Goal: Task Accomplishment & Management: Complete application form

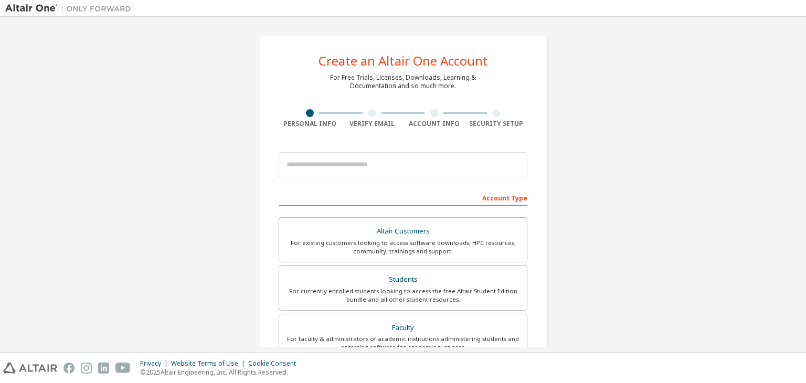
scroll to position [228, 0]
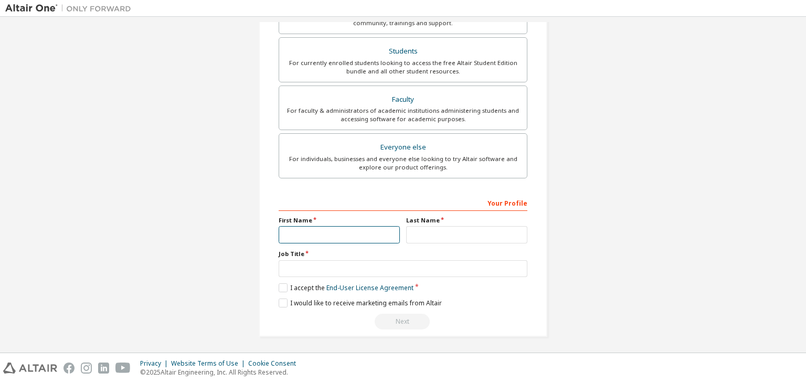
click at [312, 233] on input "text" at bounding box center [339, 234] width 121 height 17
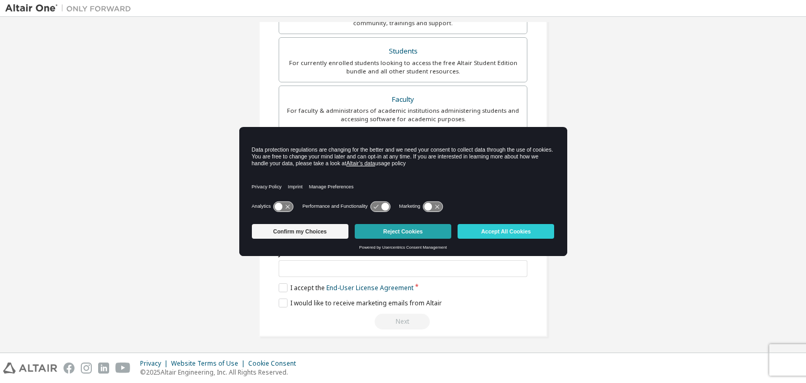
click at [382, 234] on button "Reject Cookies" at bounding box center [403, 231] width 97 height 15
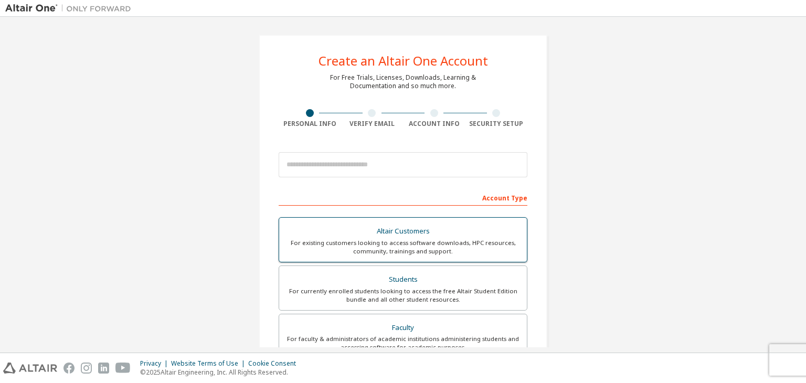
scroll to position [0, 0]
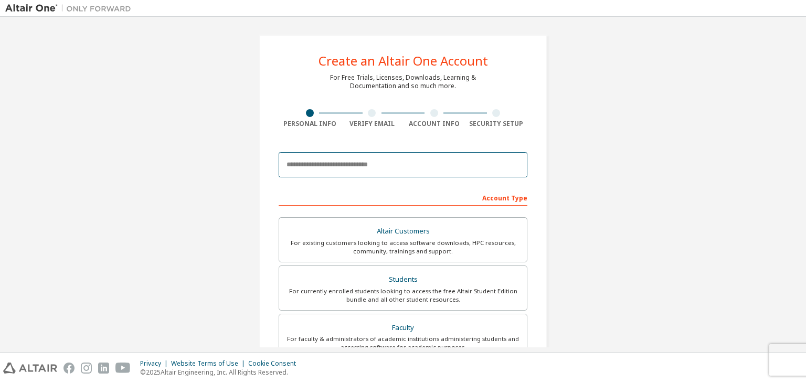
click at [348, 167] on input "email" at bounding box center [403, 164] width 249 height 25
type input "**********"
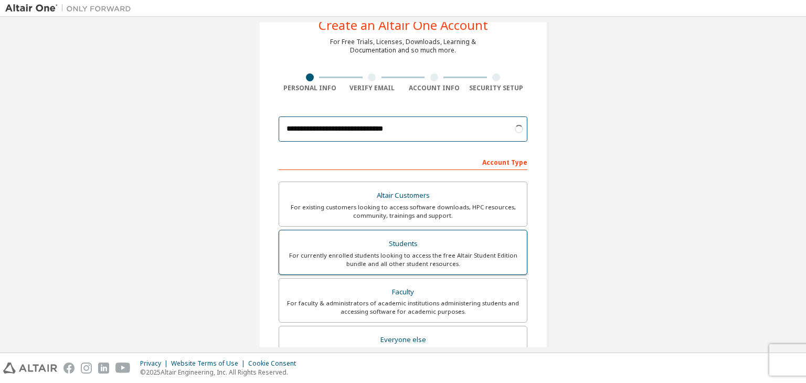
scroll to position [52, 0]
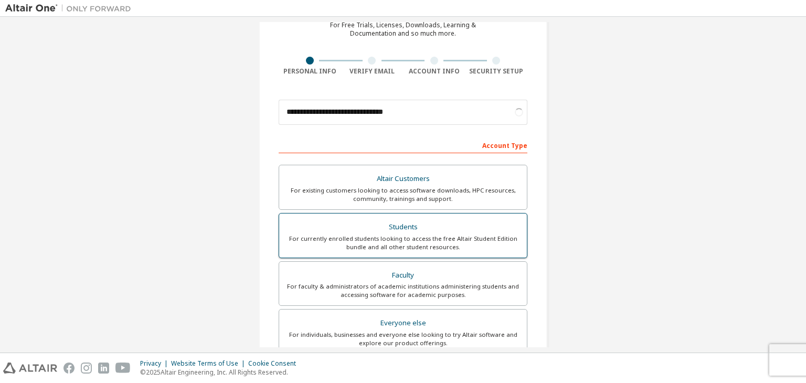
click at [420, 231] on div "Students" at bounding box center [402, 227] width 235 height 15
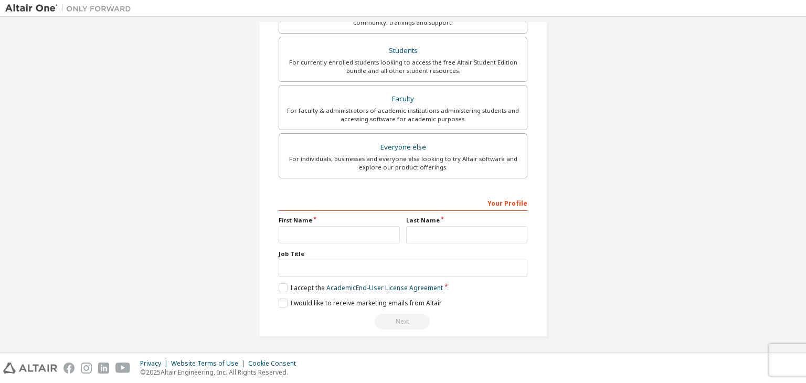
scroll to position [264, 0]
click at [368, 228] on input "text" at bounding box center [339, 234] width 121 height 17
type input "*****"
click at [414, 236] on input "text" at bounding box center [466, 234] width 121 height 17
type input "******"
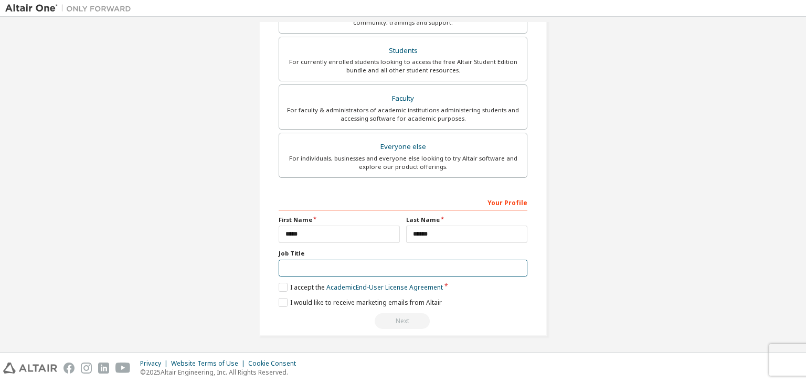
click at [420, 267] on input "text" at bounding box center [403, 268] width 249 height 17
type input "*******"
click at [280, 287] on label "I accept the Academic End-User License Agreement" at bounding box center [361, 287] width 164 height 9
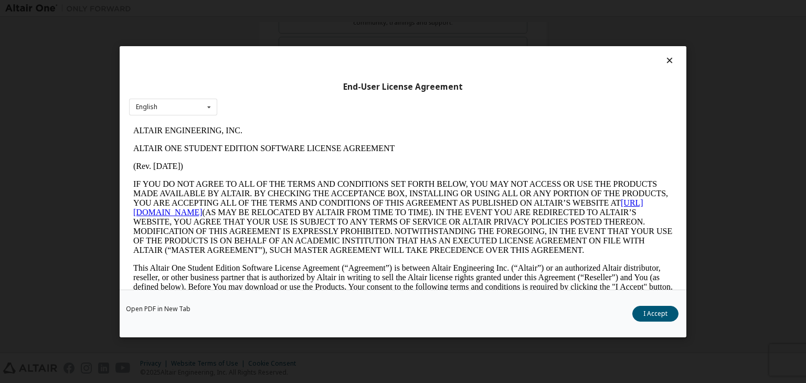
scroll to position [0, 0]
click at [646, 317] on button "I Accept" at bounding box center [655, 314] width 46 height 16
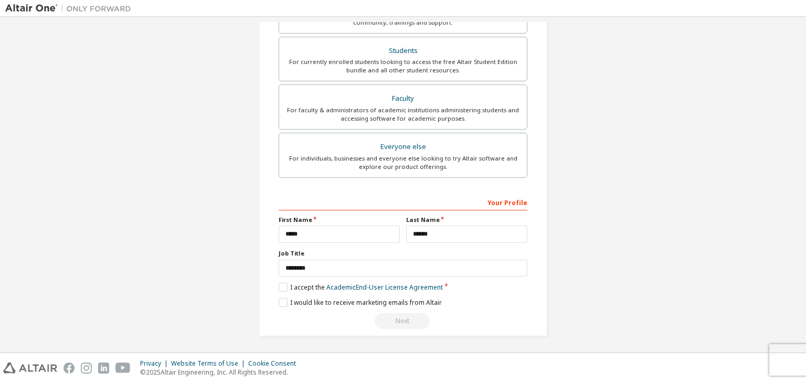
click at [414, 321] on div "Next" at bounding box center [403, 321] width 249 height 16
click at [279, 285] on label "I accept the Academic End-User License Agreement" at bounding box center [361, 287] width 164 height 9
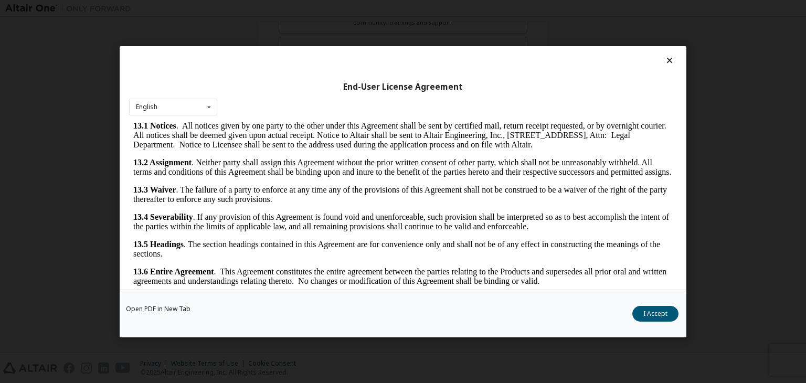
scroll to position [1752, 0]
click at [648, 310] on button "I Accept" at bounding box center [655, 314] width 46 height 16
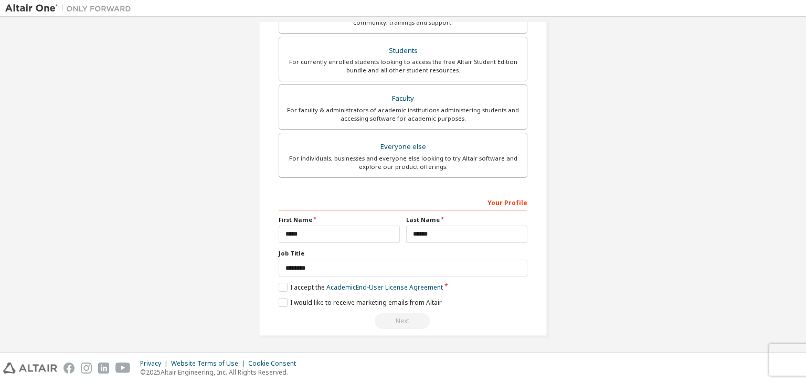
click at [416, 315] on div "Next" at bounding box center [403, 321] width 249 height 16
click at [279, 304] on label "I would like to receive marketing emails from Altair" at bounding box center [360, 302] width 163 height 9
click at [400, 324] on div "Next" at bounding box center [403, 321] width 249 height 16
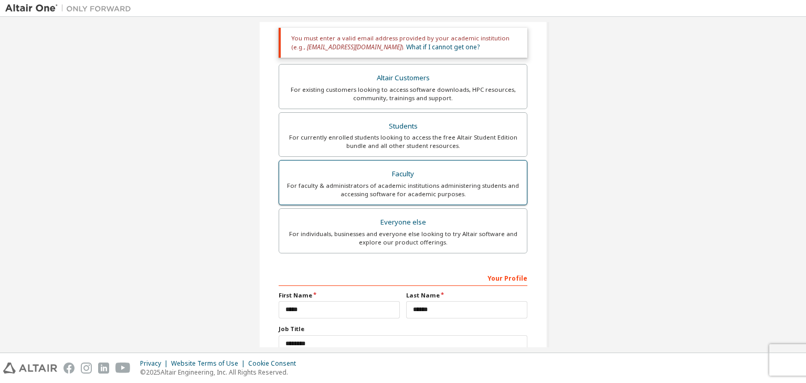
scroll to position [107, 0]
